Goal: Information Seeking & Learning: Learn about a topic

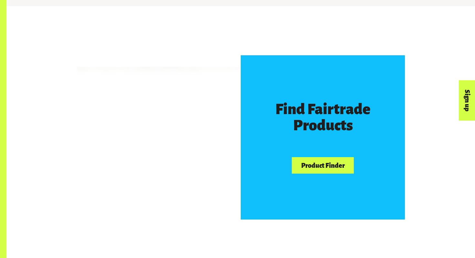
scroll to position [370, 0]
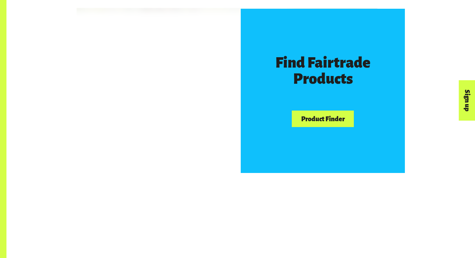
click at [333, 121] on link "Product Finder" at bounding box center [323, 118] width 62 height 16
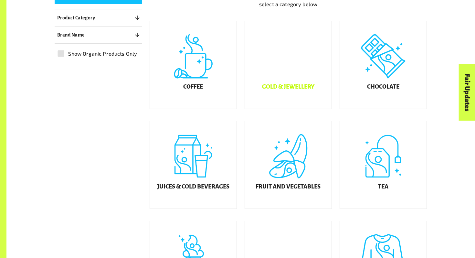
scroll to position [189, 0]
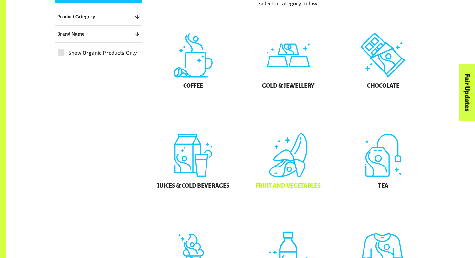
click at [288, 187] on h5 "Fruit and Vegetables" at bounding box center [288, 186] width 65 height 6
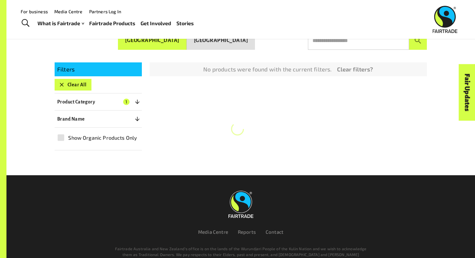
scroll to position [115, 0]
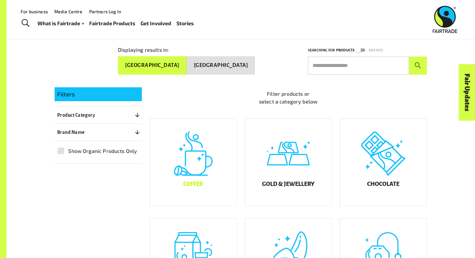
scroll to position [90, 0]
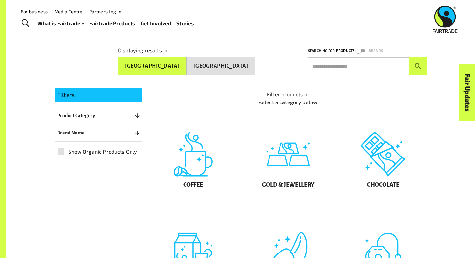
click at [234, 66] on button "New Zealand" at bounding box center [221, 66] width 68 height 18
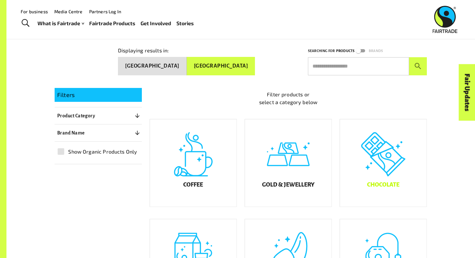
click at [353, 178] on div "Chocolate" at bounding box center [383, 162] width 87 height 87
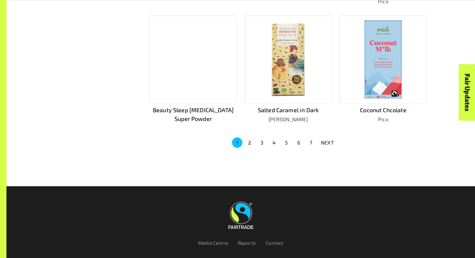
scroll to position [440, 0]
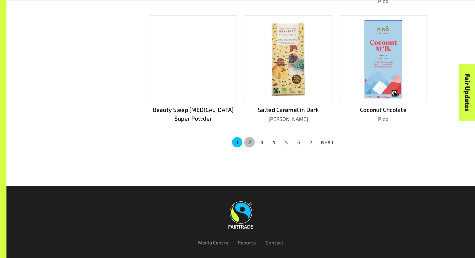
click at [249, 143] on button "2" at bounding box center [249, 142] width 10 height 10
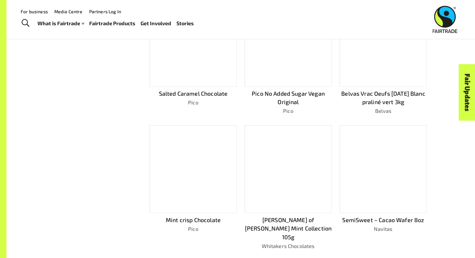
scroll to position [311, 0]
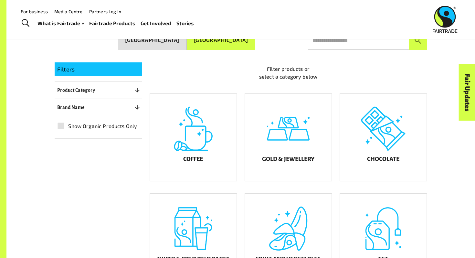
scroll to position [115, 0]
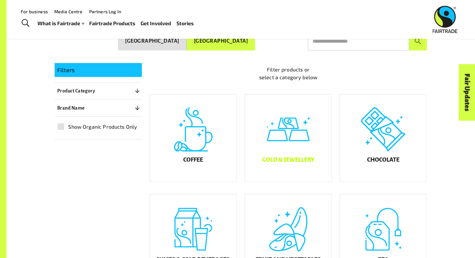
click at [290, 153] on div "Gold & Jewellery" at bounding box center [288, 137] width 87 height 87
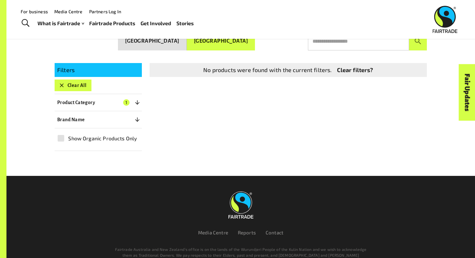
click at [343, 67] on link "Clear filters?" at bounding box center [355, 70] width 36 height 9
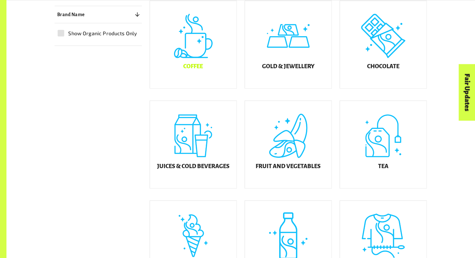
click at [203, 158] on div "Juices & Cold Beverages" at bounding box center [193, 144] width 87 height 87
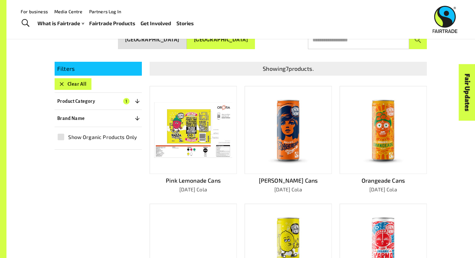
scroll to position [111, 0]
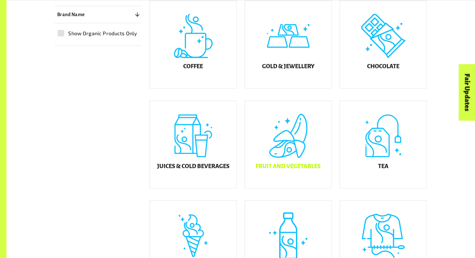
click at [309, 176] on div "Fruit and Vegetables" at bounding box center [288, 144] width 87 height 87
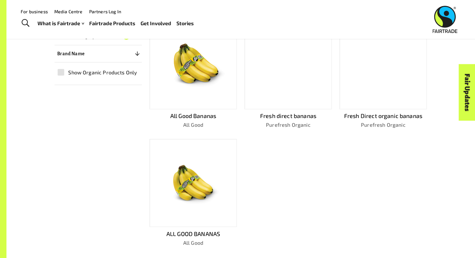
scroll to position [43, 0]
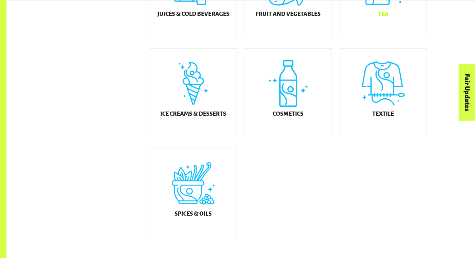
scroll to position [361, 0]
click at [191, 95] on div "Ice Creams & Desserts" at bounding box center [193, 91] width 87 height 87
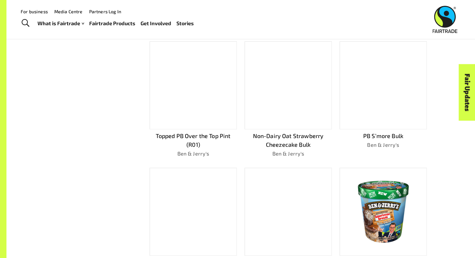
scroll to position [236, 0]
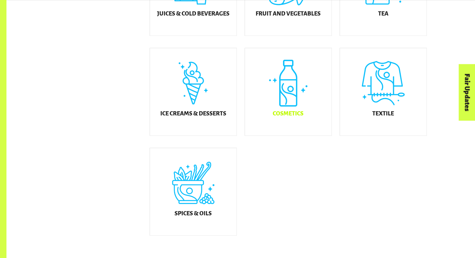
click at [295, 114] on div "Cosmetics" at bounding box center [288, 91] width 87 height 87
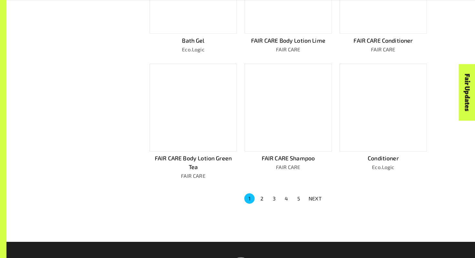
scroll to position [378, 0]
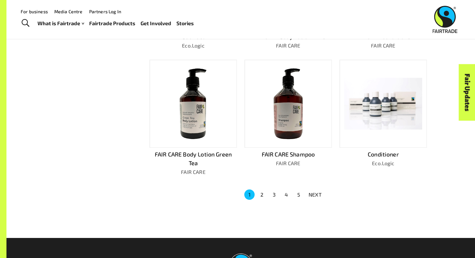
scroll to position [361, 0]
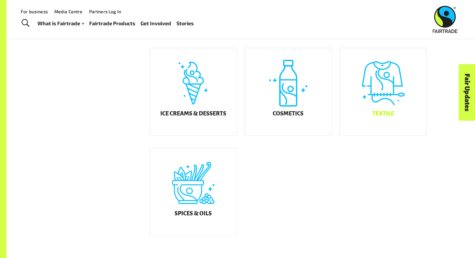
click at [380, 96] on div "Textile" at bounding box center [383, 91] width 87 height 87
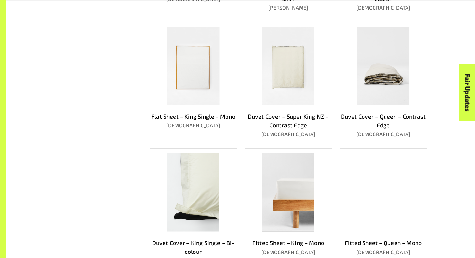
scroll to position [429, 0]
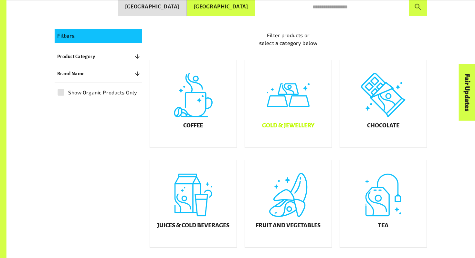
scroll to position [150, 0]
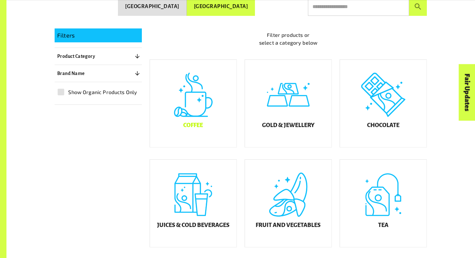
click at [200, 129] on h5 "Coffee" at bounding box center [193, 125] width 20 height 6
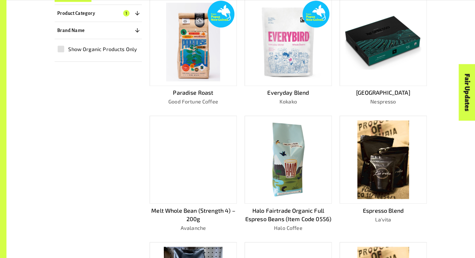
scroll to position [217, 0]
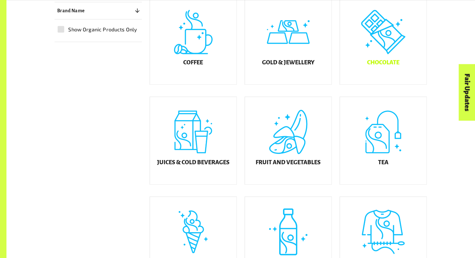
scroll to position [214, 0]
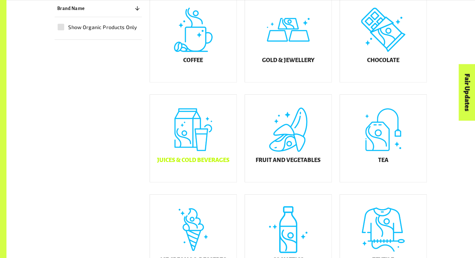
click at [204, 163] on h5 "Juices & Cold Beverages" at bounding box center [193, 160] width 72 height 6
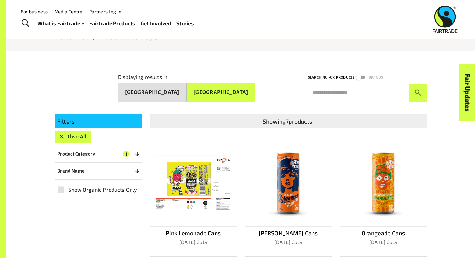
scroll to position [59, 0]
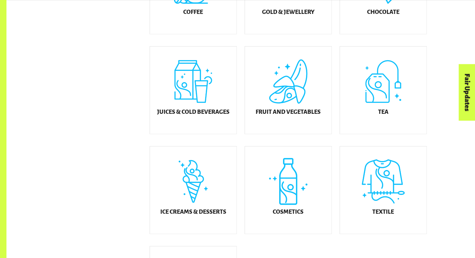
scroll to position [263, 0]
click at [178, 210] on div "Ice Creams & Desserts" at bounding box center [193, 189] width 87 height 87
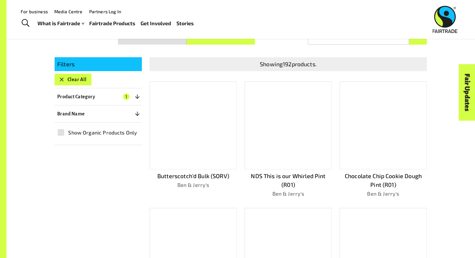
scroll to position [115, 0]
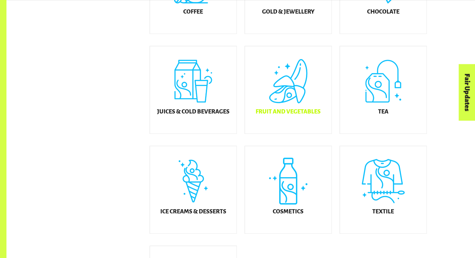
click at [285, 101] on div "Fruit and Vegetables" at bounding box center [288, 89] width 87 height 87
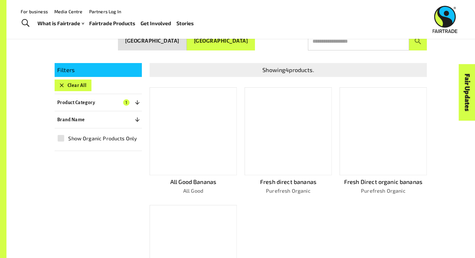
scroll to position [115, 0]
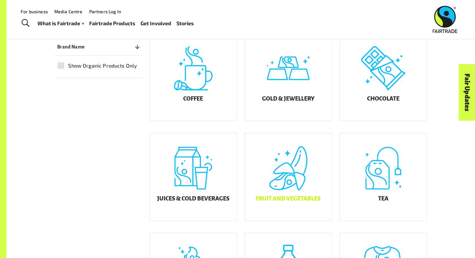
scroll to position [175, 0]
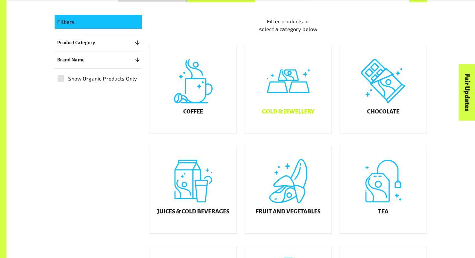
click at [266, 104] on div "Gold & Jewellery" at bounding box center [288, 89] width 87 height 87
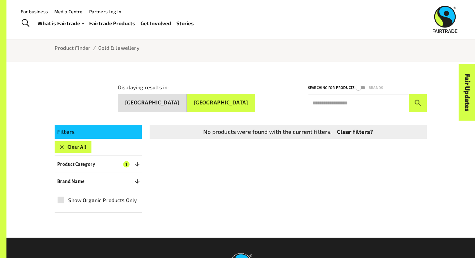
scroll to position [50, 0]
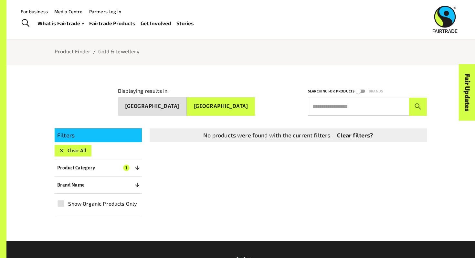
click at [192, 117] on div at bounding box center [241, 122] width 372 height 13
click at [187, 111] on button "Australia" at bounding box center [152, 106] width 69 height 18
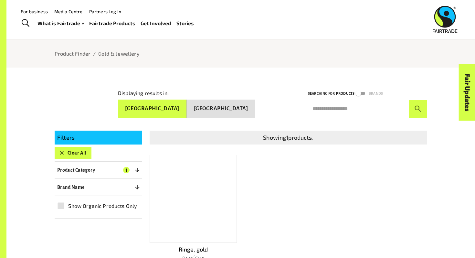
scroll to position [25, 0]
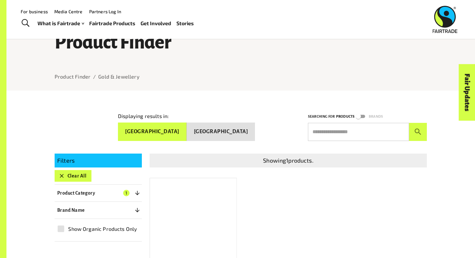
click at [218, 125] on button "New Zealand" at bounding box center [221, 131] width 68 height 18
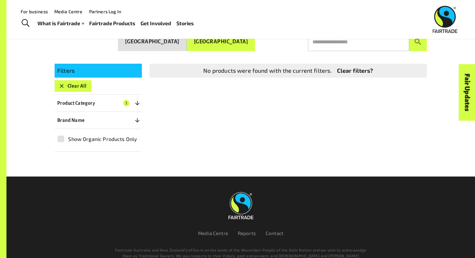
scroll to position [115, 0]
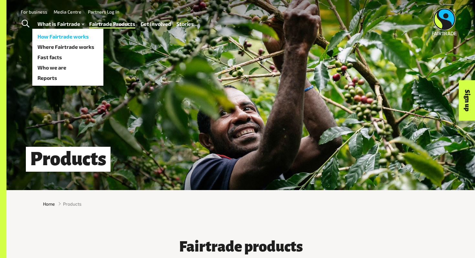
click at [63, 36] on link "How Fairtrade works" at bounding box center [67, 36] width 71 height 10
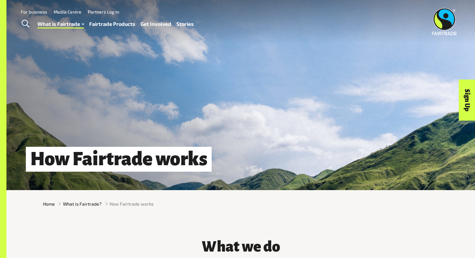
click at [120, 114] on div "How Fairtrade works" at bounding box center [240, 95] width 468 height 190
click at [20, 23] on link "Toggle Search" at bounding box center [25, 24] width 16 height 16
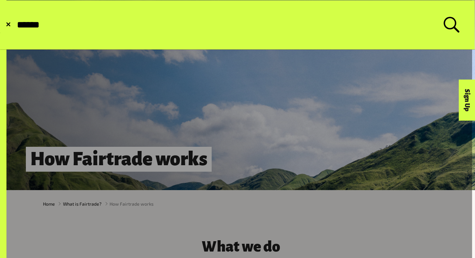
type input "******"
click at [16, 25] on button "Submit Search" at bounding box center [16, 25] width 0 height 0
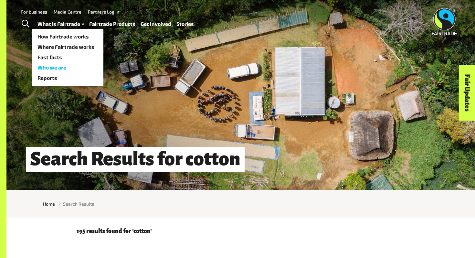
click at [62, 68] on link "Who we are" at bounding box center [67, 67] width 71 height 10
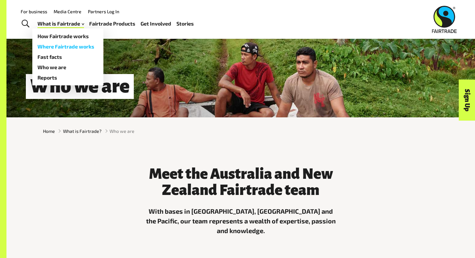
scroll to position [73, 0]
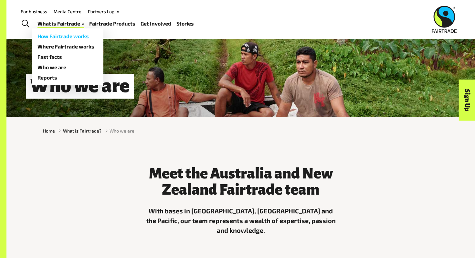
click at [73, 36] on link "How Fairtrade works" at bounding box center [67, 36] width 71 height 10
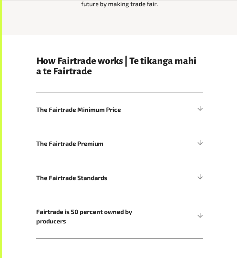
scroll to position [209, 0]
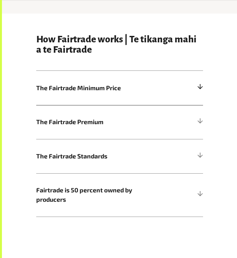
click at [200, 86] on div at bounding box center [199, 87] width 5 height 5
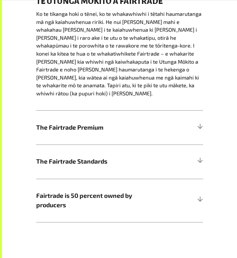
scroll to position [423, 0]
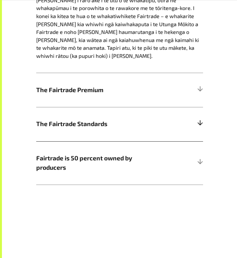
click at [200, 121] on div at bounding box center [199, 123] width 5 height 5
click at [200, 115] on div "The Fairtrade Minimum Price This is about providing a safety net for the small-…" at bounding box center [119, 20] width 167 height 329
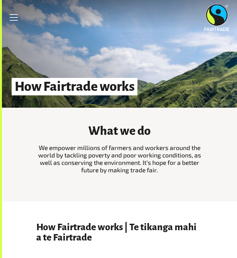
scroll to position [0, 0]
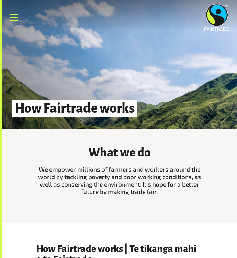
click at [15, 18] on link "Menu" at bounding box center [14, 17] width 16 height 16
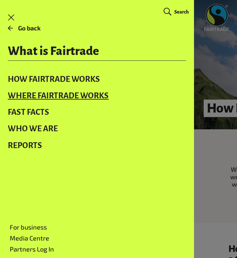
click at [42, 95] on link "Where Fairtrade works" at bounding box center [97, 95] width 194 height 16
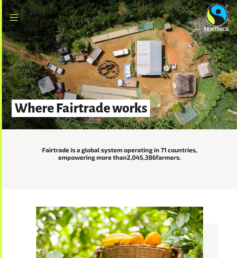
click at [11, 16] on link "Menu" at bounding box center [14, 17] width 16 height 16
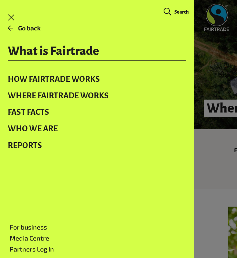
click at [172, 12] on link "Search" at bounding box center [176, 12] width 30 height 11
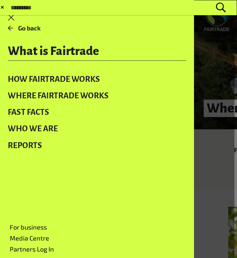
type input "*"
type input "**********"
click at [11, 8] on button "Submit Search" at bounding box center [11, 8] width 0 height 0
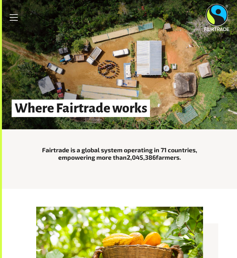
scroll to position [2, 0]
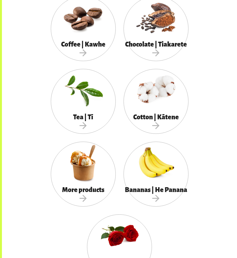
scroll to position [569, 0]
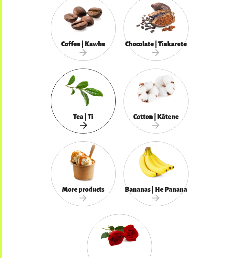
click at [67, 112] on div "Tea | Tī" at bounding box center [83, 121] width 65 height 23
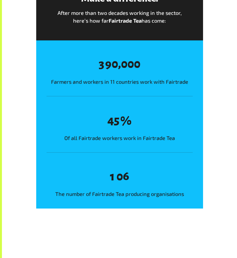
scroll to position [621, 0]
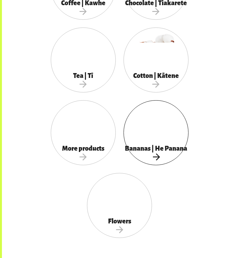
scroll to position [612, 0]
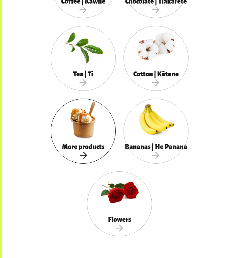
click at [93, 137] on div at bounding box center [83, 120] width 65 height 42
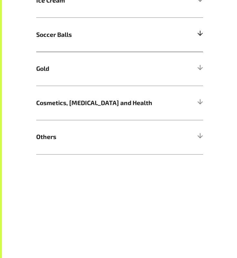
scroll to position [367, 0]
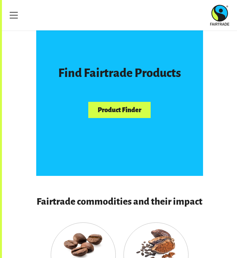
scroll to position [335, 0]
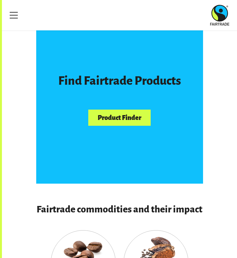
click at [124, 113] on link "Product Finder" at bounding box center [119, 118] width 62 height 16
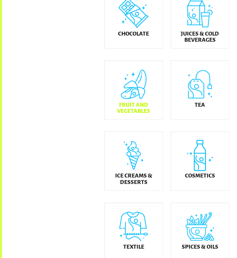
scroll to position [245, 0]
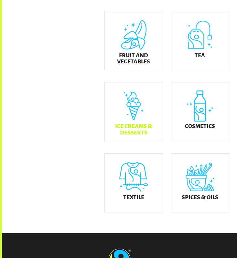
click at [146, 129] on div "Ice Creams & Desserts" at bounding box center [134, 111] width 58 height 58
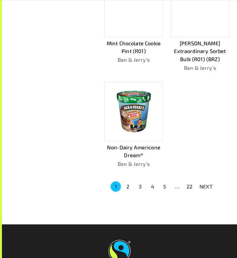
scroll to position [474, 0]
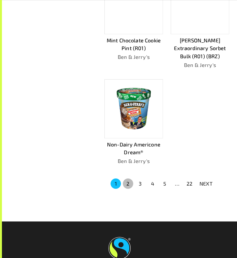
click at [130, 184] on button "2" at bounding box center [128, 183] width 10 height 10
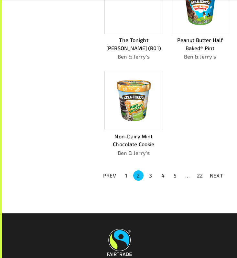
scroll to position [573, 0]
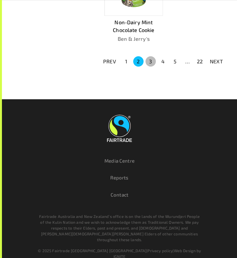
click at [152, 62] on button "3" at bounding box center [150, 61] width 10 height 10
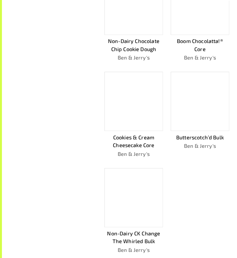
scroll to position [402, 0]
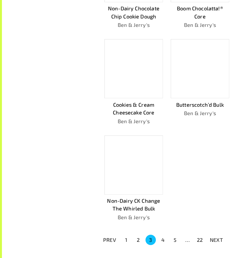
click at [166, 241] on button "4" at bounding box center [163, 240] width 10 height 10
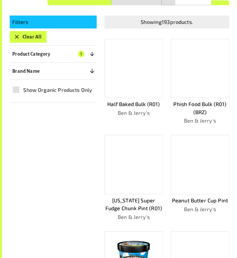
scroll to position [126, 0]
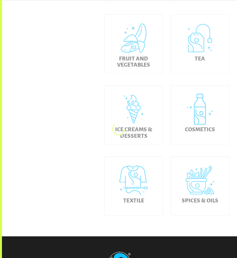
scroll to position [292, 0]
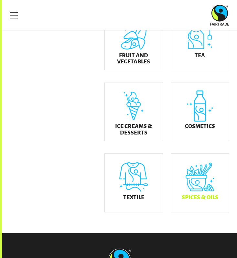
click at [198, 198] on div "Spices & Oils" at bounding box center [200, 182] width 58 height 58
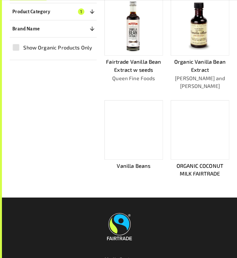
scroll to position [175, 0]
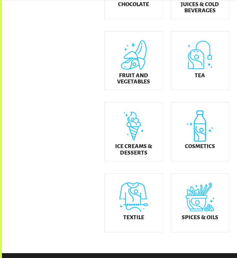
scroll to position [273, 0]
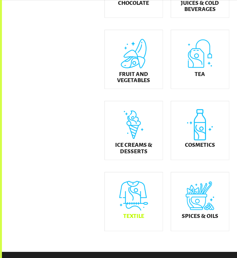
click at [142, 203] on div "Textile" at bounding box center [134, 201] width 58 height 58
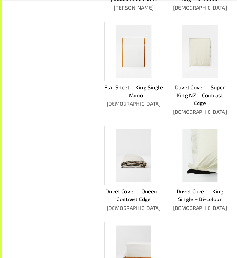
scroll to position [414, 0]
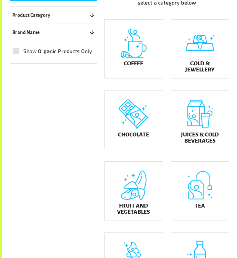
scroll to position [148, 0]
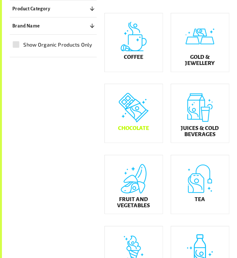
click at [147, 142] on div "Chocolate" at bounding box center [134, 113] width 58 height 58
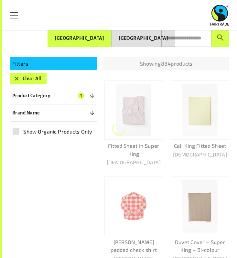
scroll to position [72, 0]
